Goal: Transaction & Acquisition: Purchase product/service

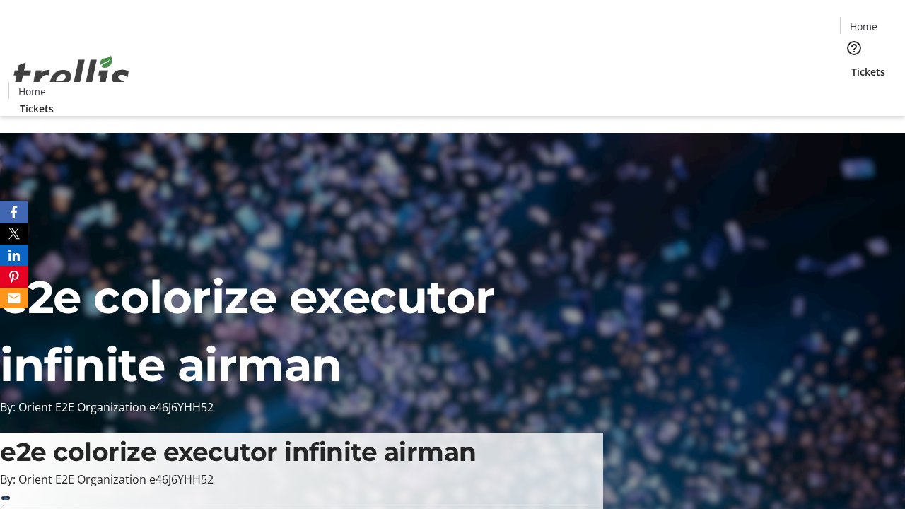
click at [851, 64] on span "Tickets" at bounding box center [868, 71] width 34 height 15
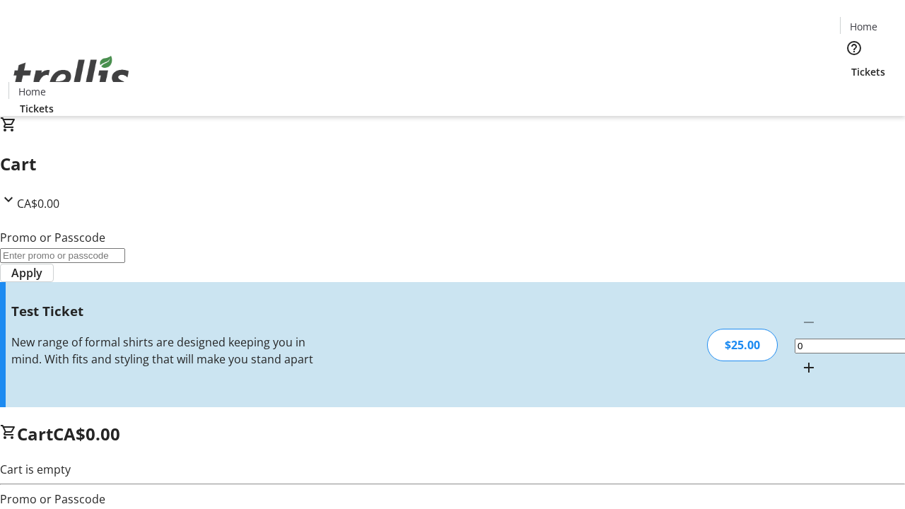
click at [800, 359] on mat-icon "Increment by one" at bounding box center [808, 367] width 17 height 17
type input "1"
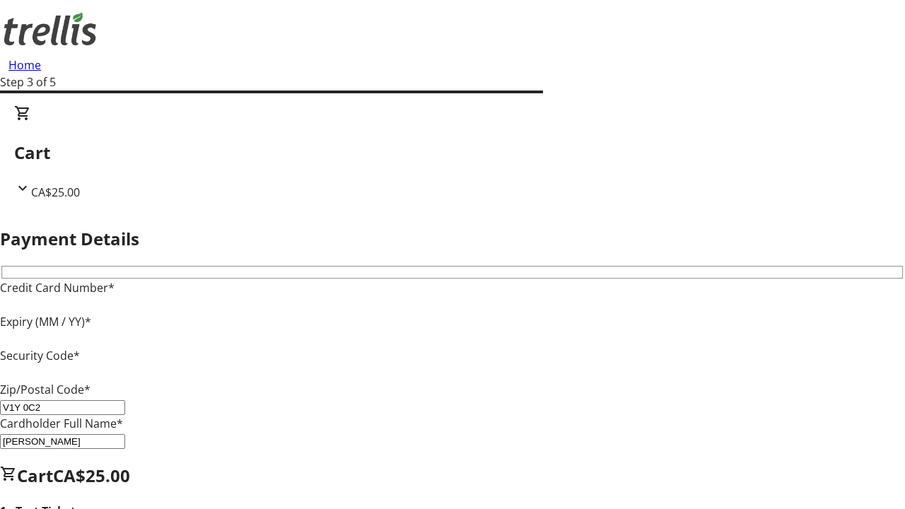
type input "V1Y 0C2"
